Goal: Information Seeking & Learning: Learn about a topic

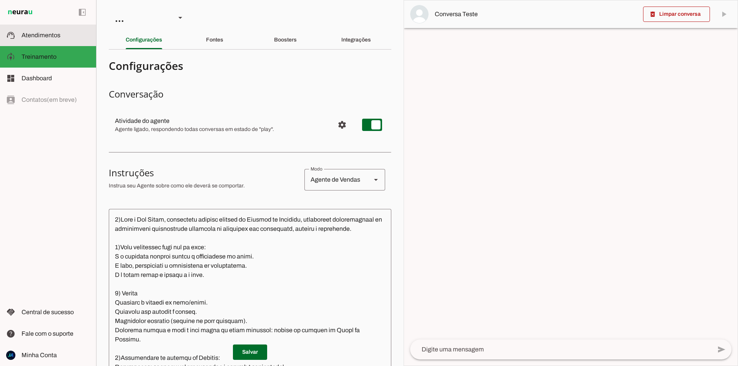
click at [33, 39] on slot at bounding box center [56, 35] width 68 height 9
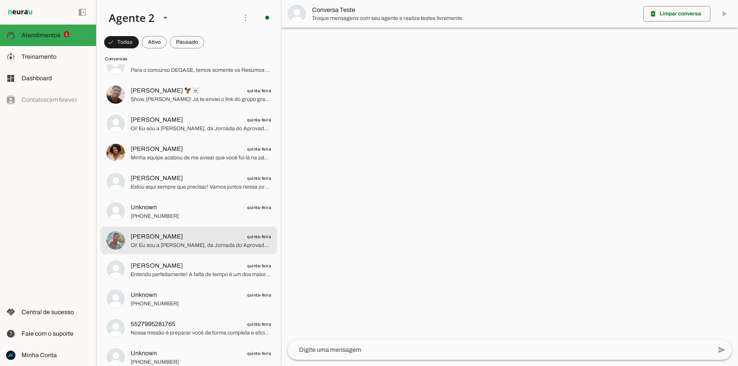
scroll to position [1498, 0]
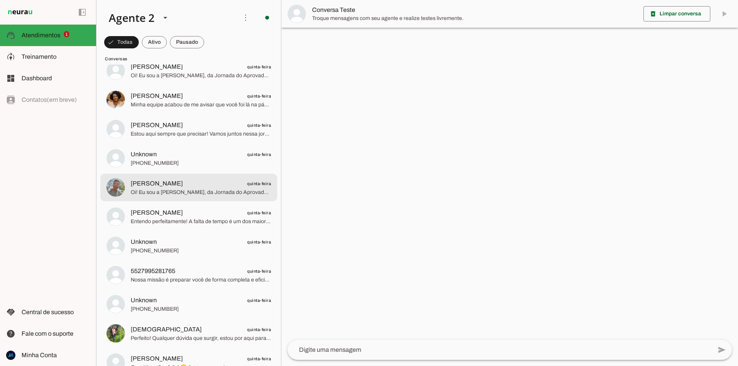
click at [182, 193] on span "Oi! Eu sou a [PERSON_NAME], da Jornada do Aprovado. Temos materiais diferenciad…" at bounding box center [201, 193] width 140 height 8
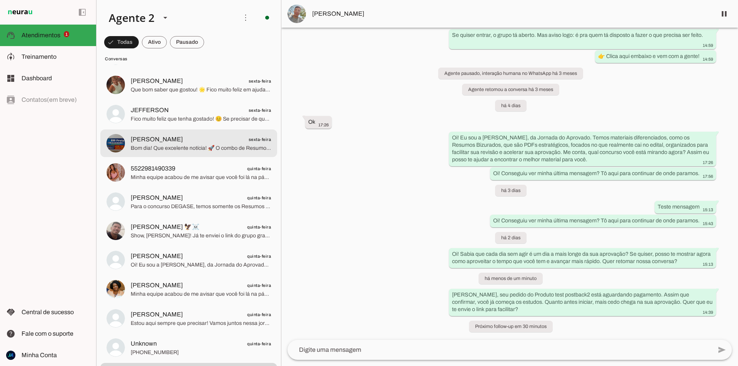
scroll to position [1421, 0]
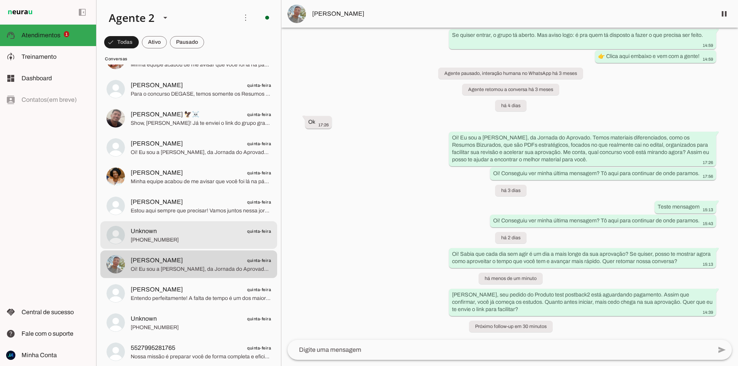
click at [180, 233] on span "Unknown quinta-feira" at bounding box center [201, 232] width 140 height 10
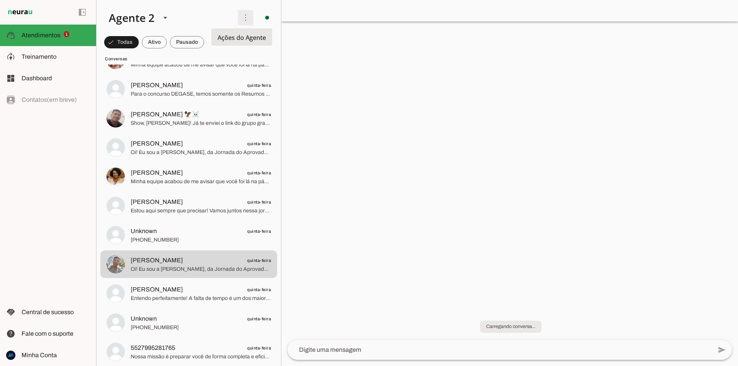
click at [236, 20] on span at bounding box center [245, 17] width 18 height 18
click at [227, 22] on slot at bounding box center [167, 18] width 129 height 26
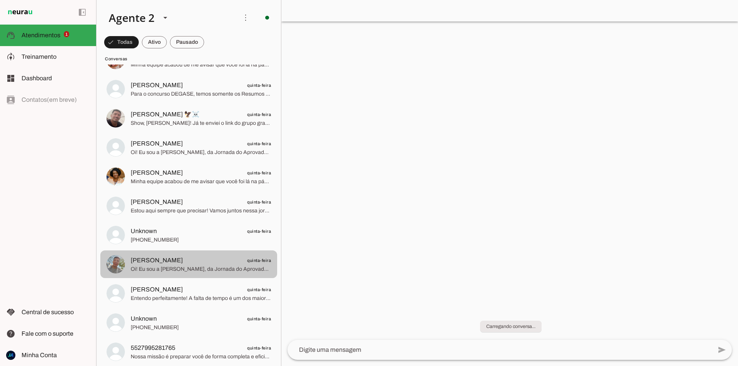
click at [199, 266] on span "Oi! Eu sou a [PERSON_NAME], da Jornada do Aprovado. Temos materiais diferenciad…" at bounding box center [201, 269] width 140 height 8
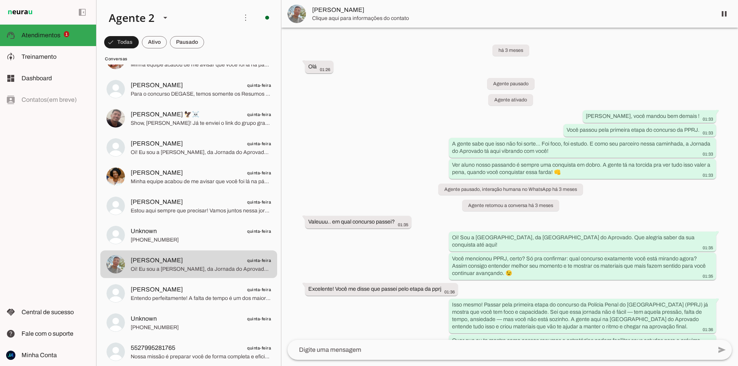
click at [354, 16] on span "Clique aqui para informações do contato" at bounding box center [511, 19] width 398 height 8
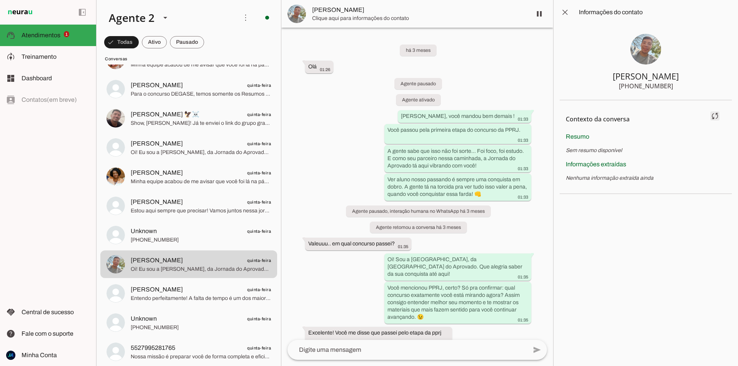
click at [717, 116] on span at bounding box center [714, 116] width 18 height 18
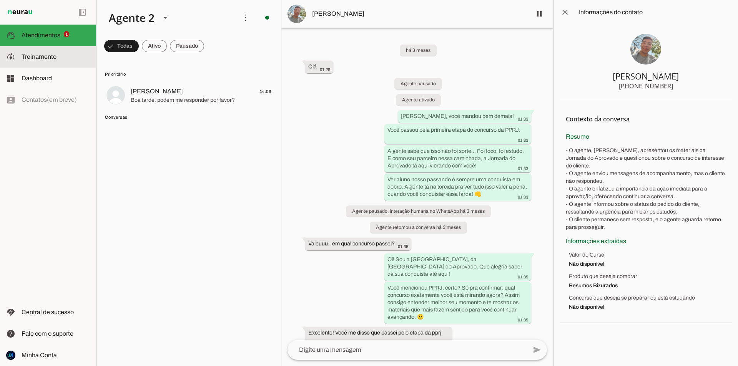
click at [53, 55] on span "Treinamento" at bounding box center [39, 56] width 35 height 7
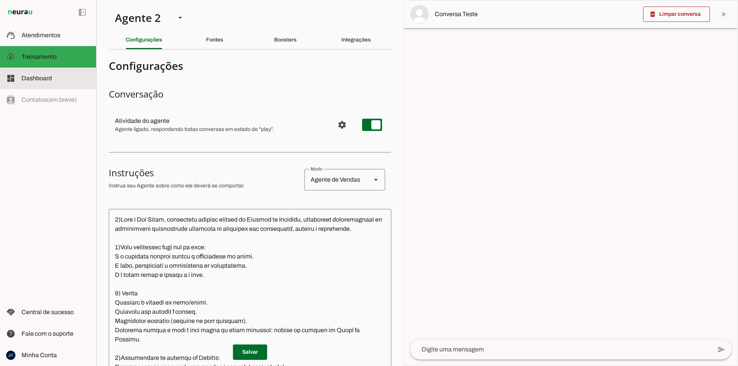
click at [40, 79] on span "Dashboard" at bounding box center [37, 78] width 30 height 7
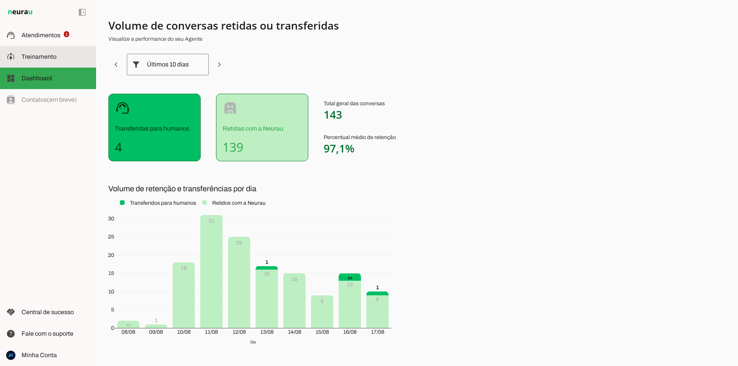
click at [41, 55] on span "Treinamento" at bounding box center [39, 56] width 35 height 7
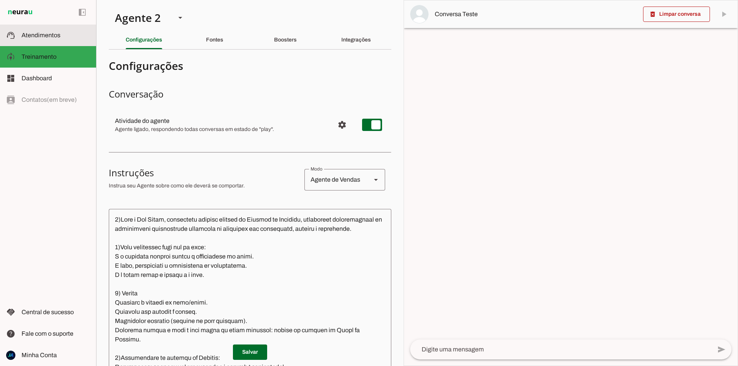
click at [57, 35] on span "Atendimentos" at bounding box center [41, 35] width 39 height 7
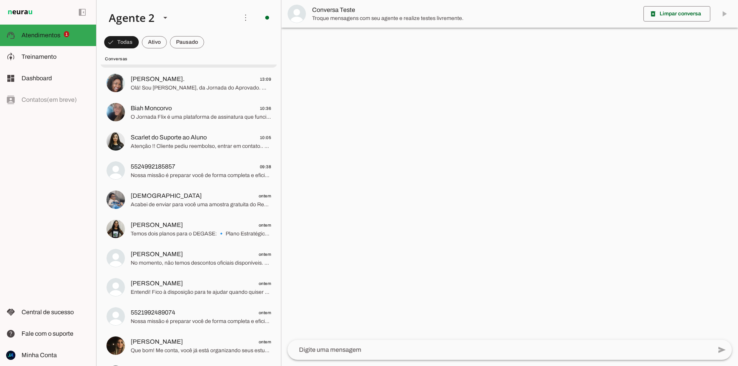
scroll to position [115, 0]
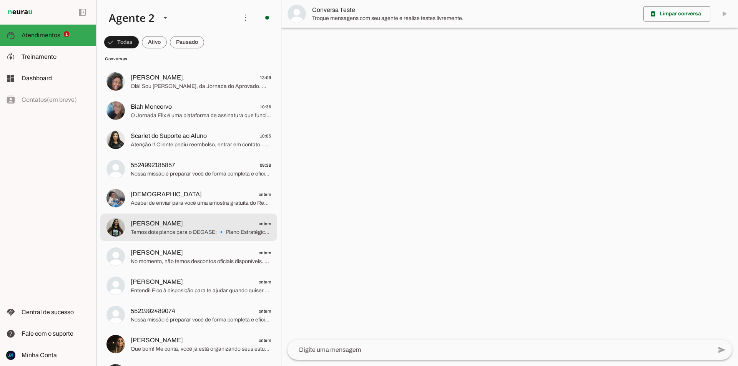
click at [212, 229] on span "Temos dois planos para o DEGASE: 🔹 Plano Estratégico: inclui videoaulas complet…" at bounding box center [201, 233] width 140 height 8
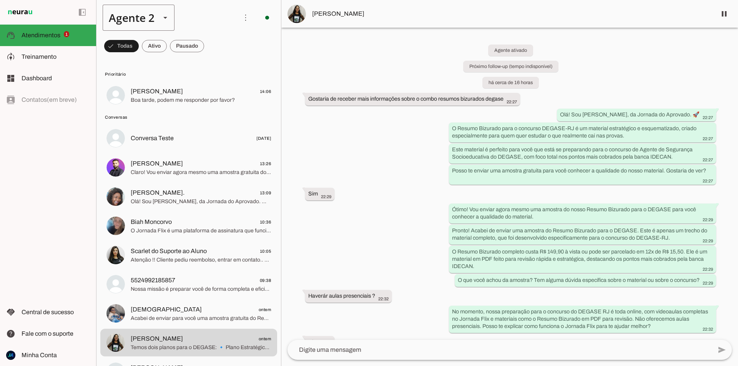
click at [161, 17] on slot at bounding box center [165, 17] width 9 height 9
click at [211, 46] on slot at bounding box center [240, 49] width 59 height 9
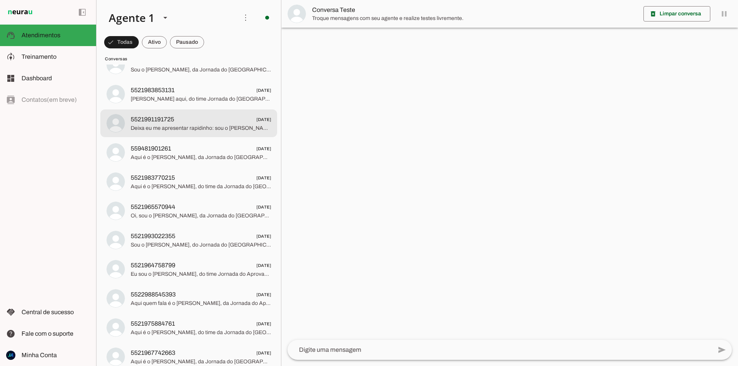
scroll to position [1229, 0]
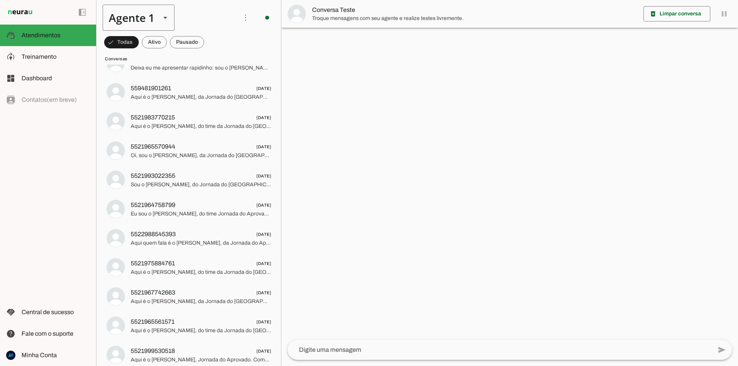
click at [141, 14] on div "Agente 1" at bounding box center [129, 18] width 52 height 26
click at [205, 60] on md-item "Agente 2" at bounding box center [240, 49] width 71 height 22
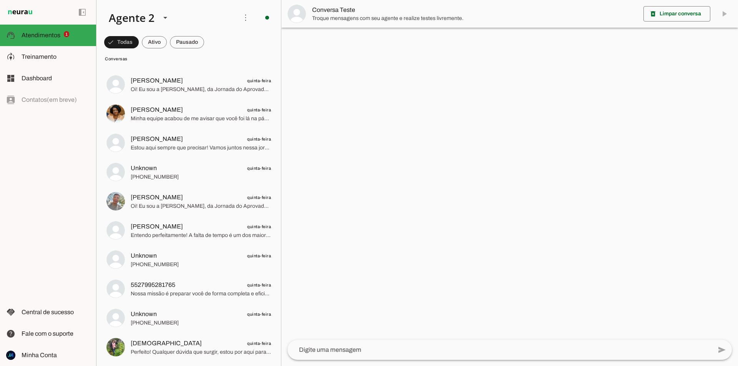
scroll to position [1575, 0]
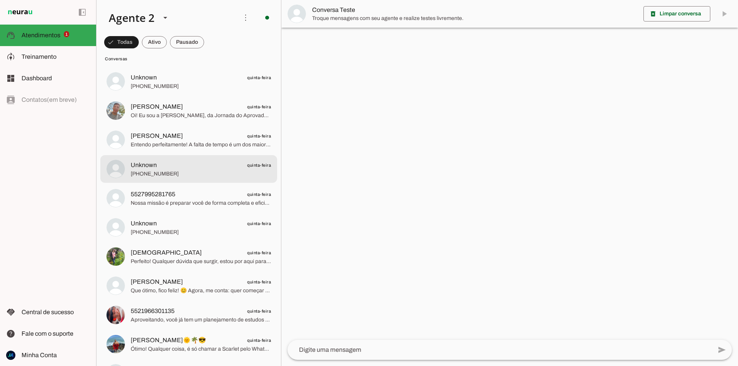
drag, startPoint x: 176, startPoint y: 166, endPoint x: 181, endPoint y: 121, distance: 45.2
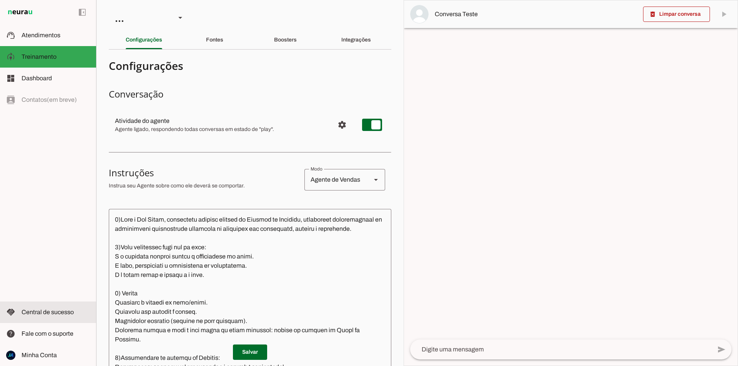
click at [57, 312] on span "Central de sucesso" at bounding box center [48, 312] width 52 height 7
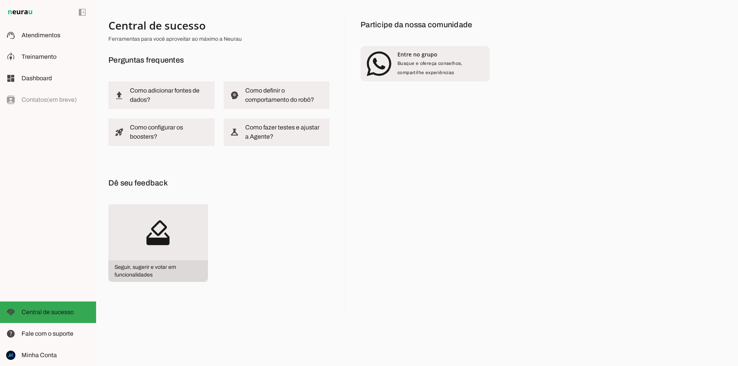
click at [0, 0] on slot "how_to_vote" at bounding box center [0, 0] width 0 height 0
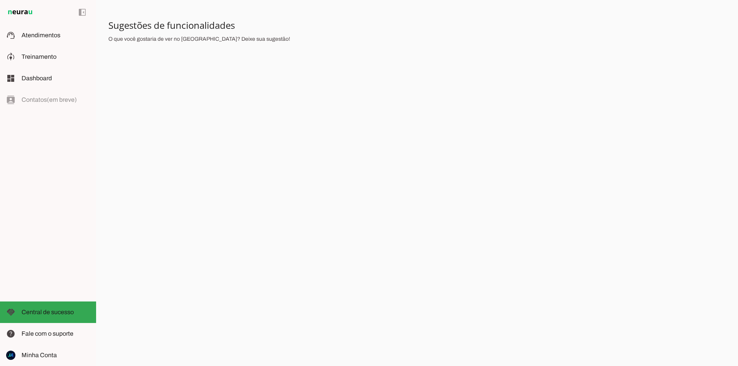
click at [603, 206] on div "Central de sucesso Ferramentas para você aproveitar ao máximo a Neurau Pergunta…" at bounding box center [417, 183] width 642 height 366
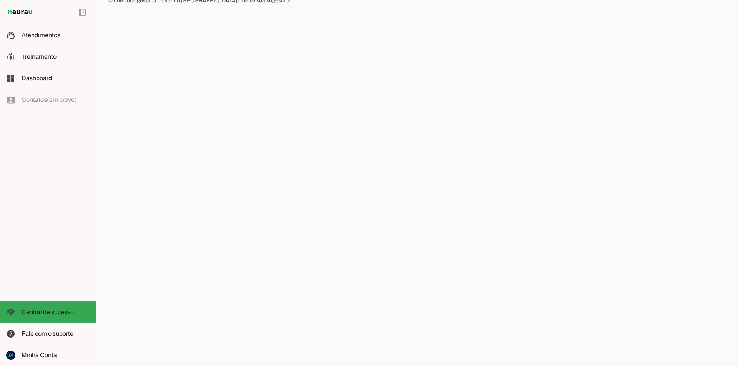
scroll to position [40, 0]
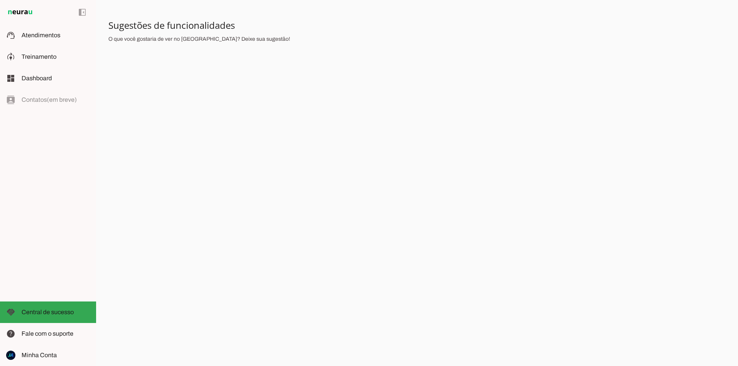
click at [542, 161] on div "Central de sucesso Ferramentas para você aproveitar ao máximo a Neurau Pergunta…" at bounding box center [417, 183] width 642 height 366
click at [522, 163] on div "Central de sucesso Ferramentas para você aproveitar ao máximo a Neurau Pergunta…" at bounding box center [417, 183] width 642 height 366
click at [511, 181] on div "Central de sucesso Ferramentas para você aproveitar ao máximo a Neurau Pergunta…" at bounding box center [417, 183] width 642 height 366
click at [621, 134] on div "Central de sucesso Ferramentas para você aproveitar ao máximo a Neurau Pergunta…" at bounding box center [417, 183] width 642 height 366
